Goal: Task Accomplishment & Management: Manage account settings

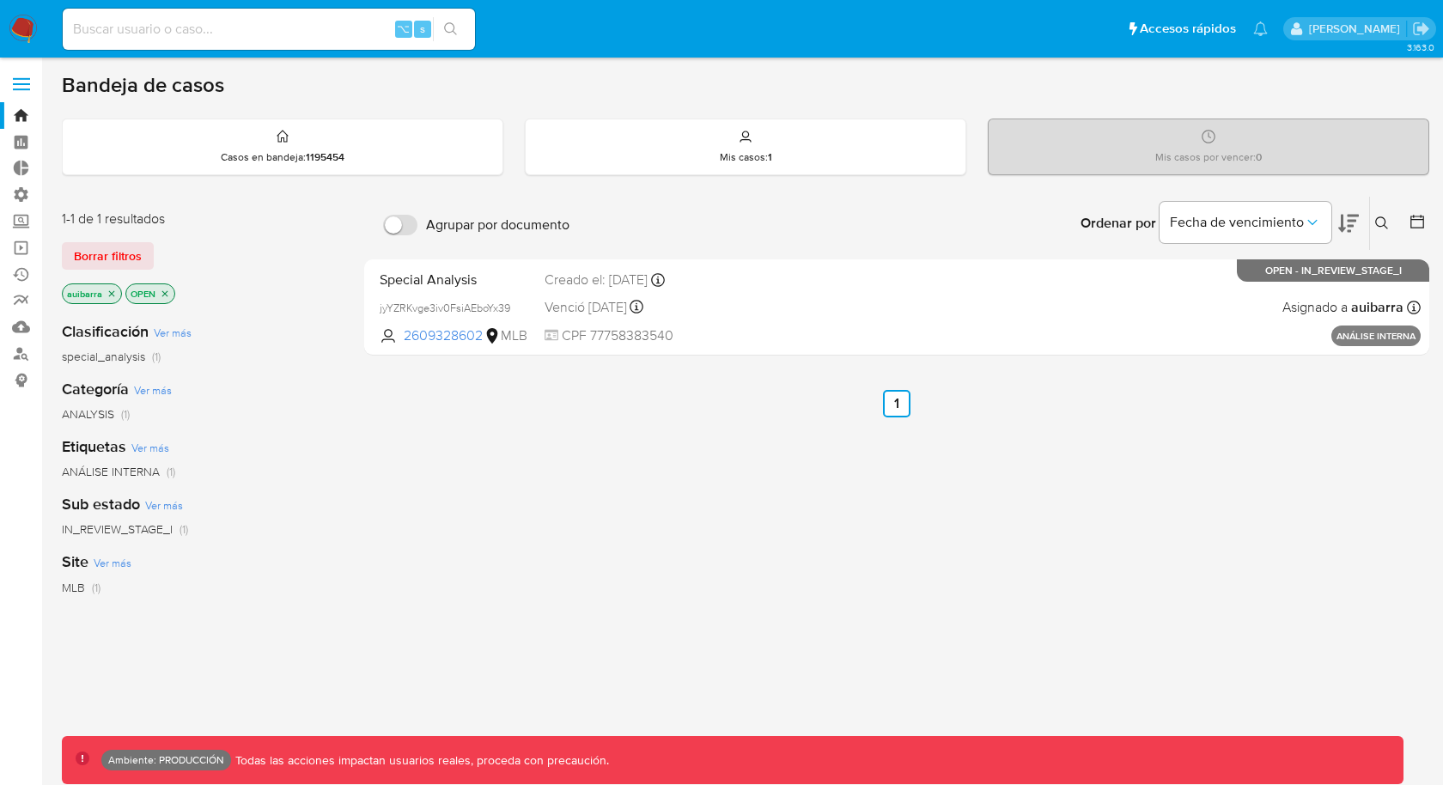
click at [30, 25] on img at bounding box center [23, 29] width 29 height 29
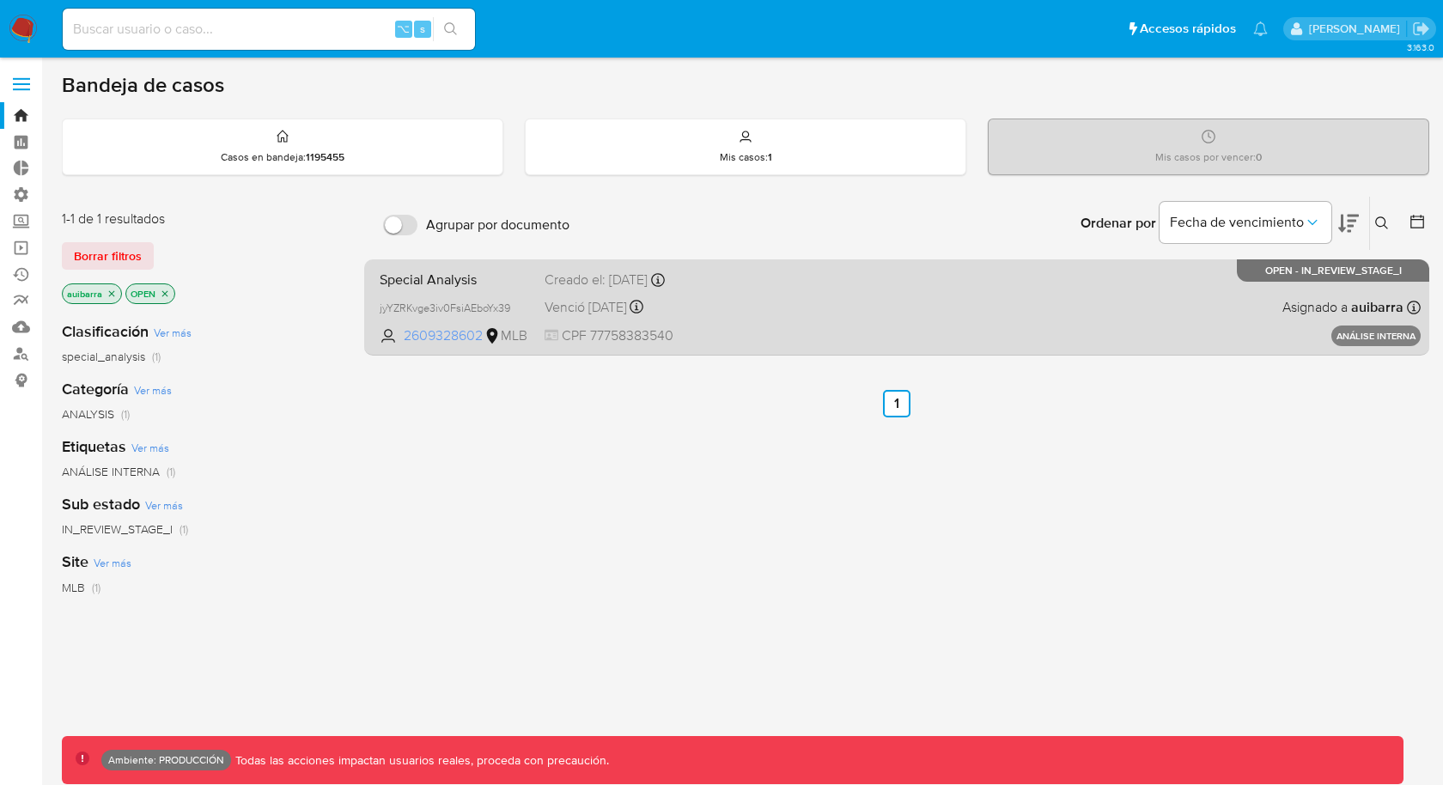
click at [432, 338] on span "2609328602" at bounding box center [442, 335] width 77 height 19
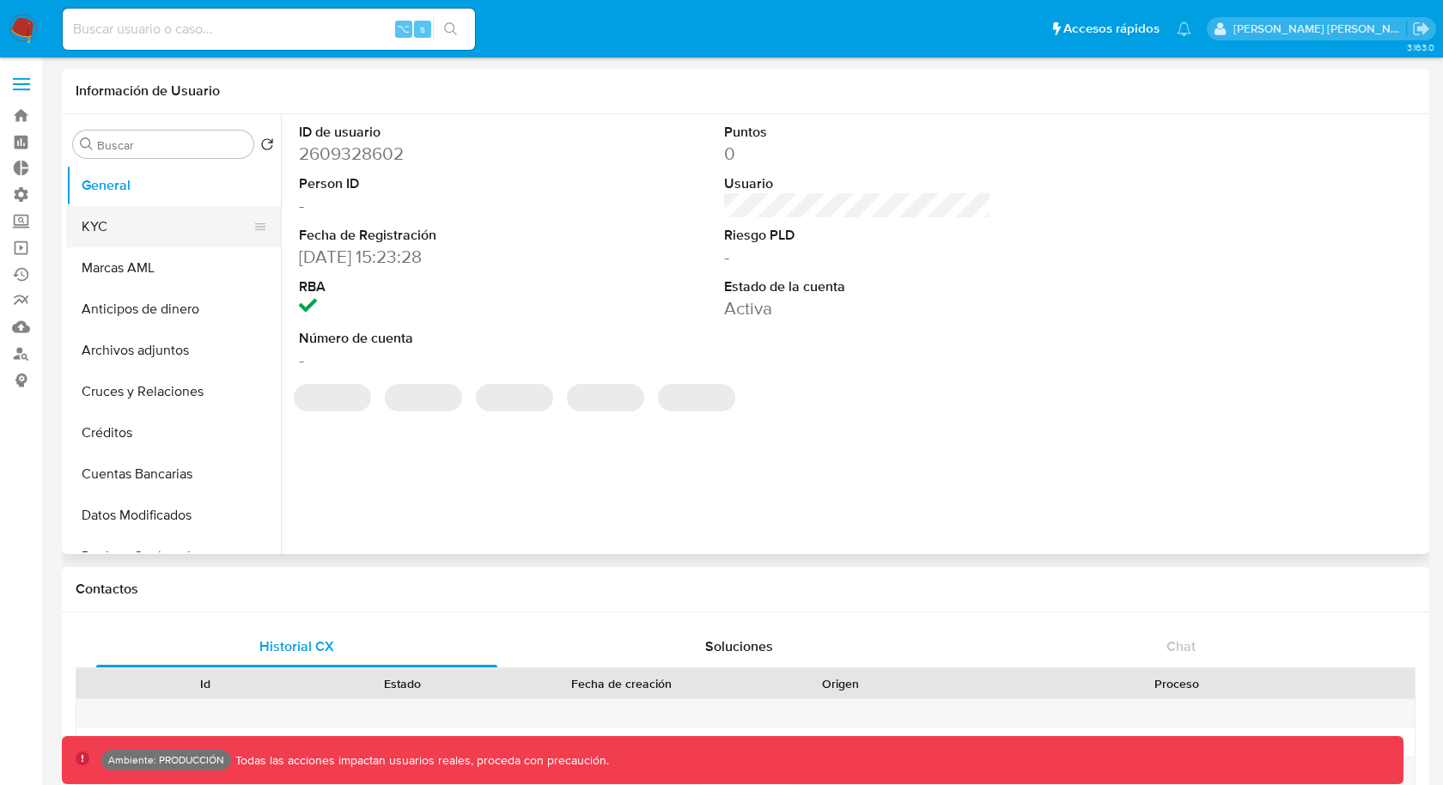
select select "10"
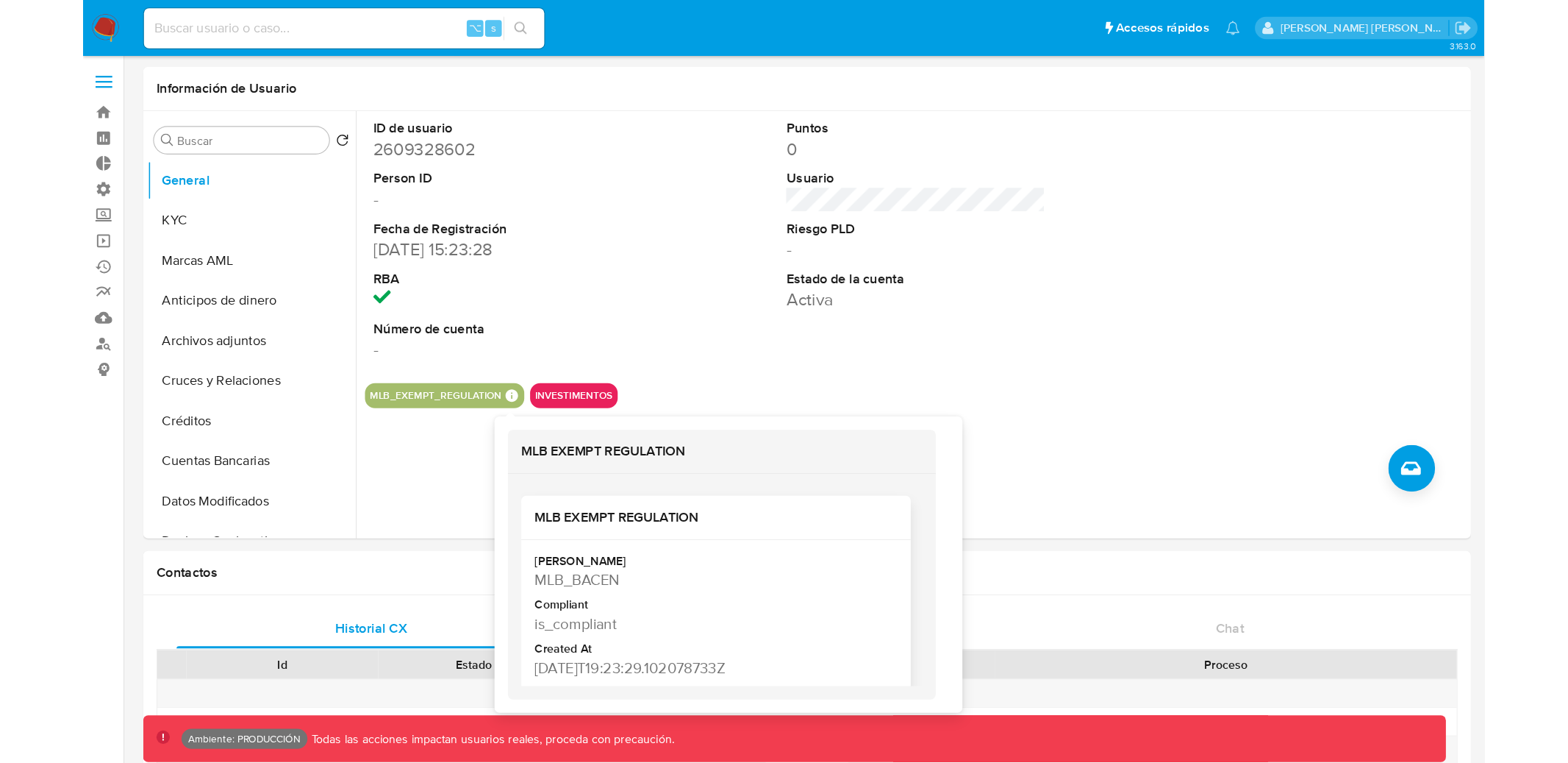
scroll to position [18, 0]
